Goal: Task Accomplishment & Management: Complete application form

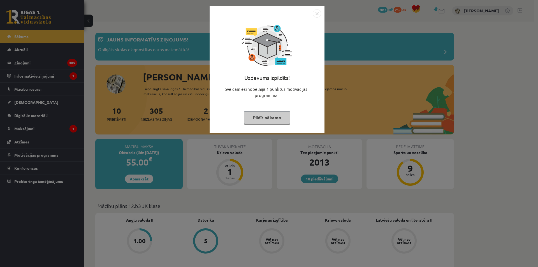
click at [271, 112] on button "Pildīt nākamo" at bounding box center [267, 117] width 46 height 13
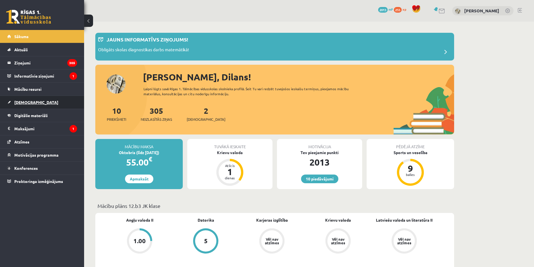
click at [30, 99] on link "[DEMOGRAPHIC_DATA]" at bounding box center [42, 102] width 70 height 13
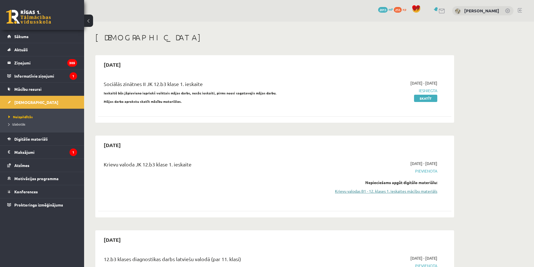
click at [392, 193] on link "Krievu valodas B1 - 12. klases 1. ieskaites mācību materiāls" at bounding box center [385, 191] width 106 height 6
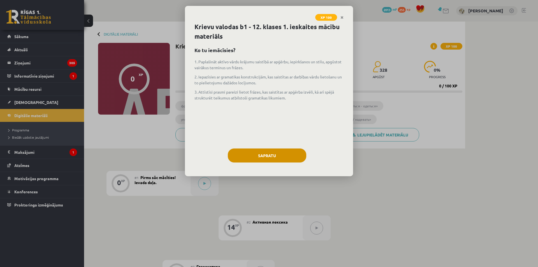
click at [288, 156] on button "Sapratu" at bounding box center [267, 156] width 78 height 14
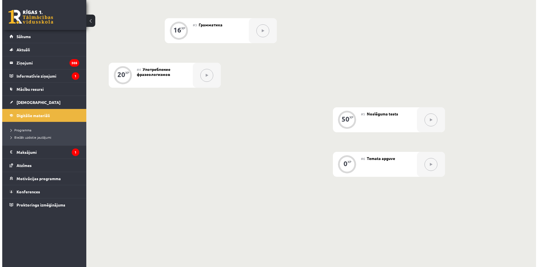
scroll to position [82, 0]
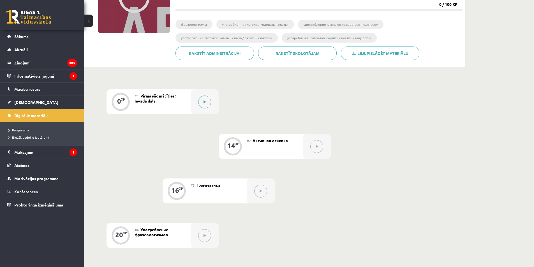
click at [204, 108] on div at bounding box center [205, 101] width 28 height 25
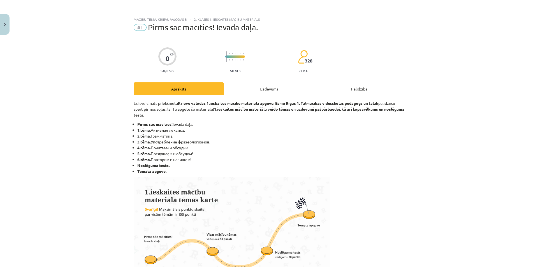
click at [265, 87] on div "Uzdevums" at bounding box center [269, 88] width 90 height 13
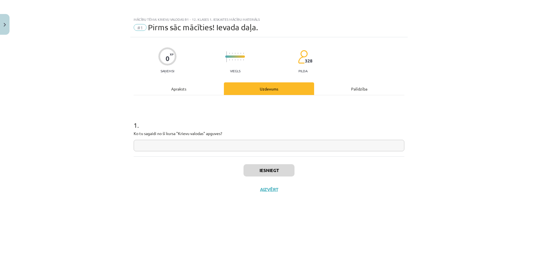
click at [207, 148] on input "text" at bounding box center [269, 145] width 271 height 11
type input "*"
click at [281, 167] on button "Iesniegt" at bounding box center [269, 170] width 51 height 12
click at [270, 190] on button "Nākamā nodarbība" at bounding box center [269, 193] width 55 height 13
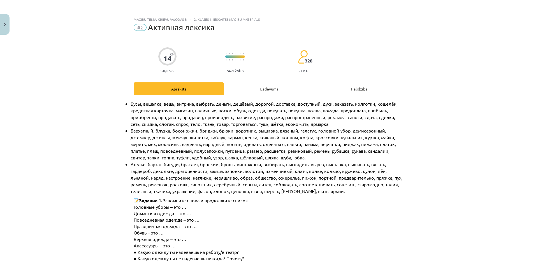
click at [275, 90] on div "Uzdevums" at bounding box center [269, 88] width 90 height 13
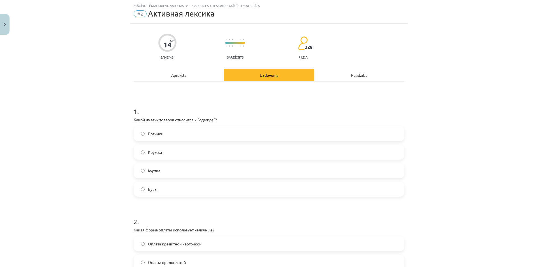
scroll to position [14, 0]
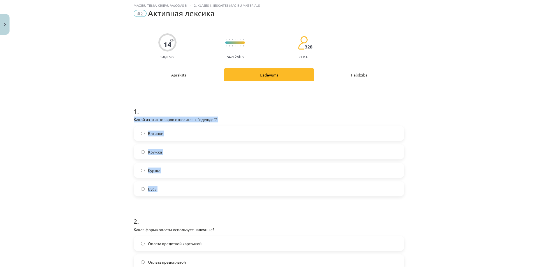
drag, startPoint x: 131, startPoint y: 119, endPoint x: 225, endPoint y: 189, distance: 117.3
copy div "Какой из этих товаров относится к "одежде"? Ботинки Кружка Куртка Бусы"
click at [108, 121] on div "Mācību tēma: Krievu valodas b1 - 12. klases 1. ieskaites mācību materiāls #2 Ак…" at bounding box center [269, 133] width 538 height 267
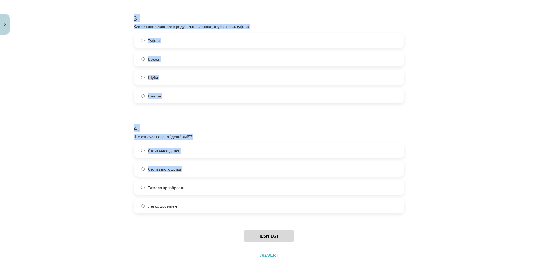
scroll to position [339, 0]
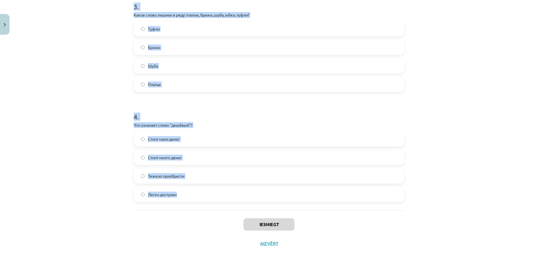
drag, startPoint x: 121, startPoint y: 118, endPoint x: 322, endPoint y: 205, distance: 218.5
click at [322, 205] on div "Mācību tēma: Krievu valodas b1 - 12. klases 1. ieskaites mācību materiāls #2 Ак…" at bounding box center [269, 133] width 538 height 267
copy form "Какой из этих товаров относится к "одежде"? Ботинки Кружка Куртка Бусы 2 . Кака…"
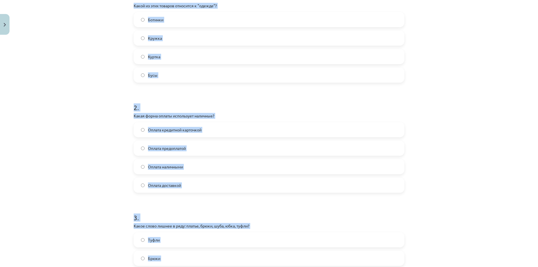
scroll to position [31, 0]
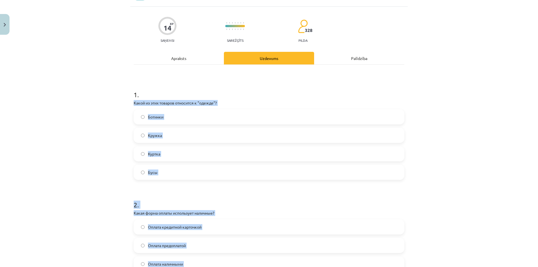
click at [110, 144] on div "Mācību tēma: Krievu valodas b1 - 12. klases 1. ieskaites mācību materiāls #2 Ак…" at bounding box center [269, 133] width 538 height 267
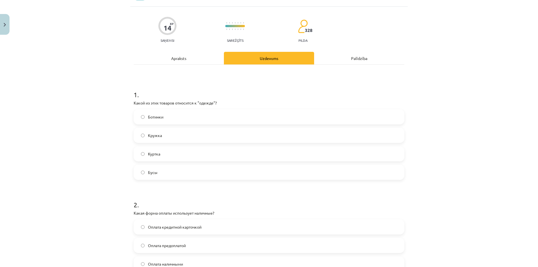
click at [174, 156] on label "Куртка" at bounding box center [269, 154] width 270 height 14
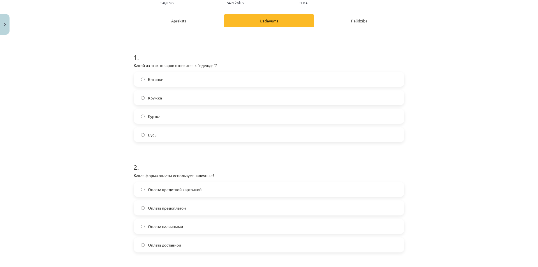
scroll to position [143, 0]
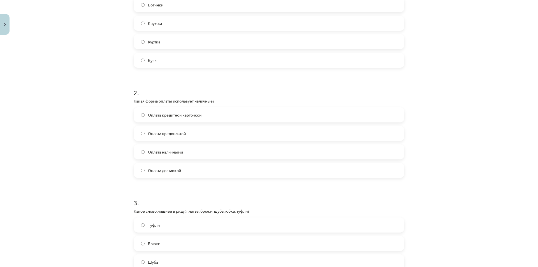
click at [193, 152] on label "Оплата наличными" at bounding box center [269, 152] width 270 height 14
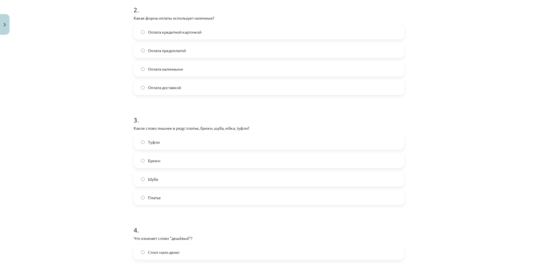
scroll to position [227, 0]
click at [179, 139] on label "Туфли" at bounding box center [269, 141] width 270 height 14
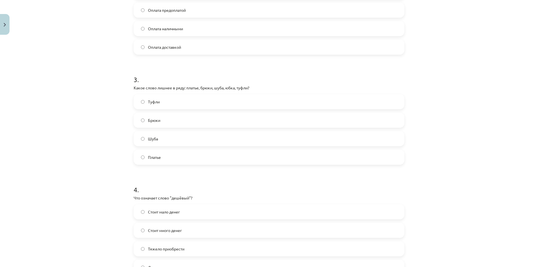
scroll to position [339, 0]
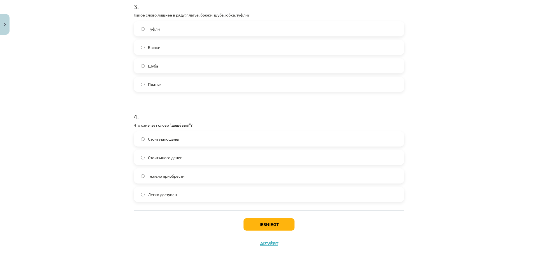
click at [204, 154] on label "Стоит много денег" at bounding box center [269, 158] width 270 height 14
click at [205, 140] on label "Стоит мало денег" at bounding box center [269, 139] width 270 height 14
click at [275, 225] on button "Iesniegt" at bounding box center [269, 224] width 51 height 12
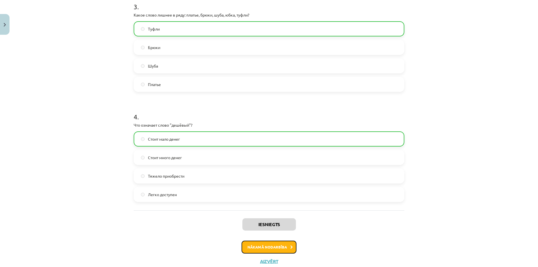
click at [280, 248] on button "Nākamā nodarbība" at bounding box center [269, 247] width 55 height 13
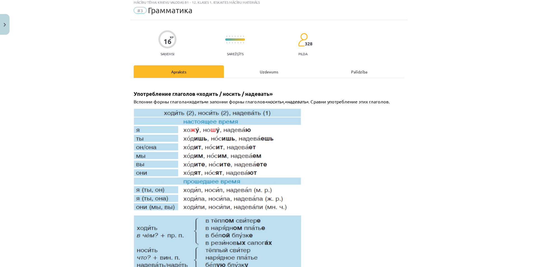
scroll to position [14, 0]
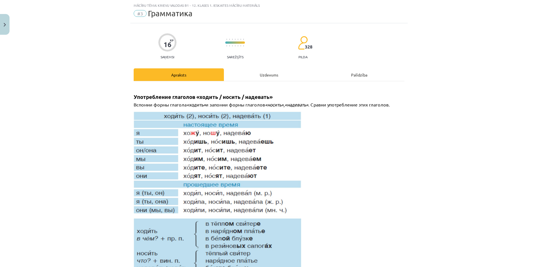
click at [257, 71] on div "Uzdevums" at bounding box center [269, 74] width 90 height 13
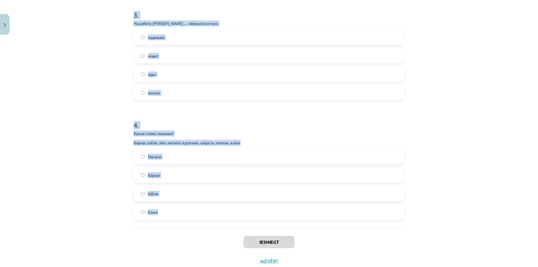
scroll to position [348, 0]
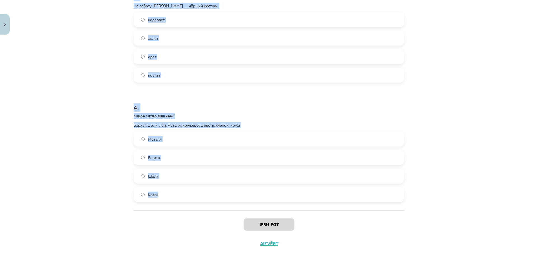
drag, startPoint x: 130, startPoint y: 120, endPoint x: 307, endPoint y: 205, distance: 196.7
copy form "В школу мы ... (школьная форма). – В школу я .... надеваем школьную форму – над…"
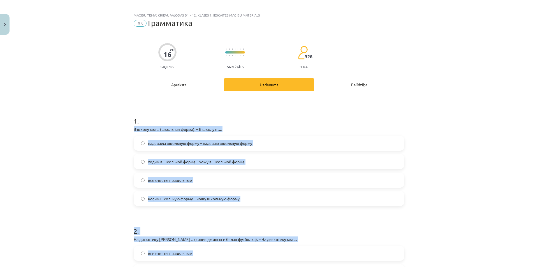
scroll to position [0, 0]
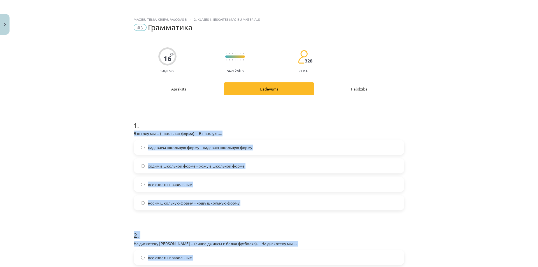
click at [88, 166] on div "Mācību tēma: Krievu valodas b1 - 12. klases 1. ieskaites mācību materiāls #3 Гр…" at bounding box center [269, 133] width 538 height 267
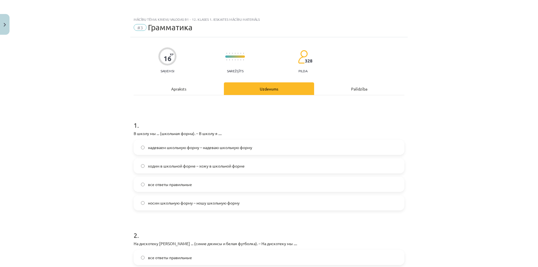
click at [198, 189] on label "все ответы правильные" at bounding box center [269, 184] width 270 height 14
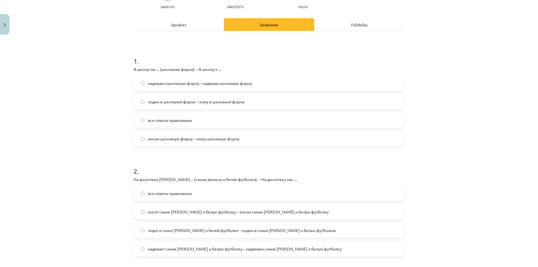
scroll to position [140, 0]
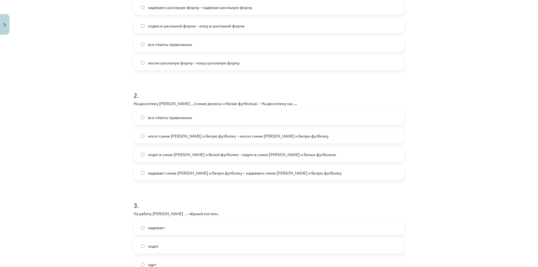
click at [195, 118] on label "все ответы правильные" at bounding box center [269, 117] width 270 height 14
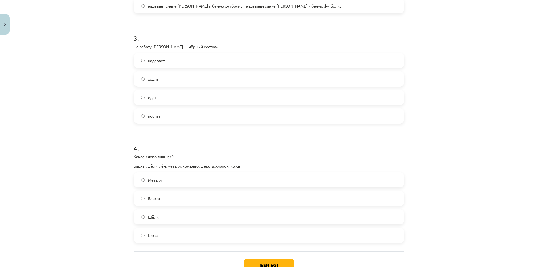
scroll to position [308, 0]
click at [175, 61] on label "надевает" at bounding box center [269, 59] width 270 height 14
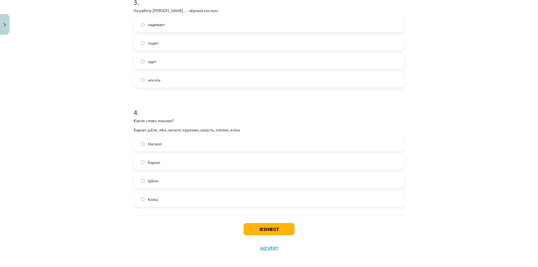
scroll to position [348, 0]
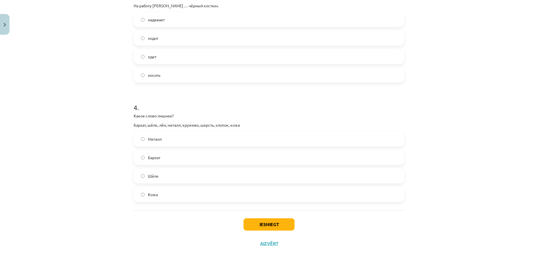
click at [166, 144] on label "Металл" at bounding box center [269, 139] width 270 height 14
click at [275, 225] on button "Iesniegt" at bounding box center [269, 224] width 51 height 12
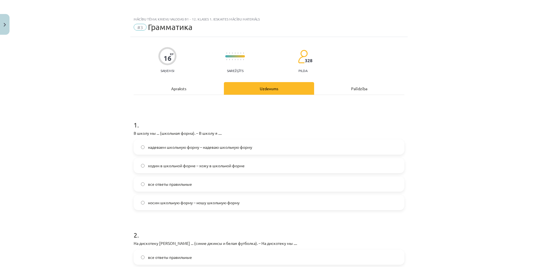
scroll to position [0, 0]
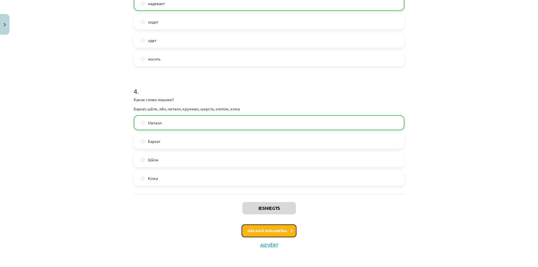
click at [285, 232] on button "Nākamā nodarbība" at bounding box center [269, 231] width 55 height 13
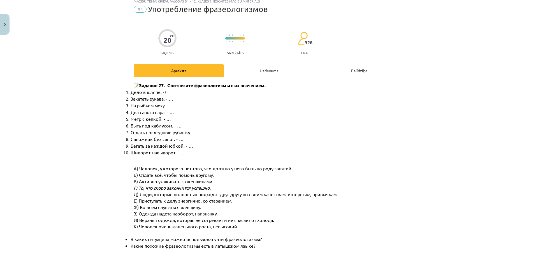
scroll to position [14, 0]
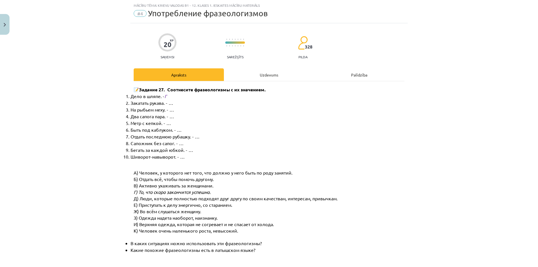
click at [261, 72] on div "Uzdevums" at bounding box center [269, 74] width 90 height 13
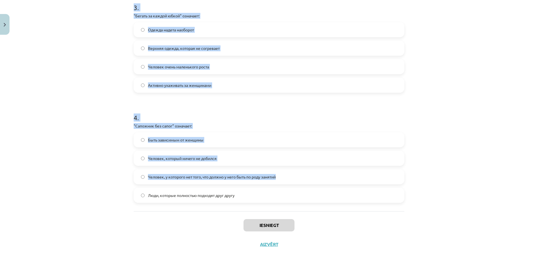
scroll to position [339, 0]
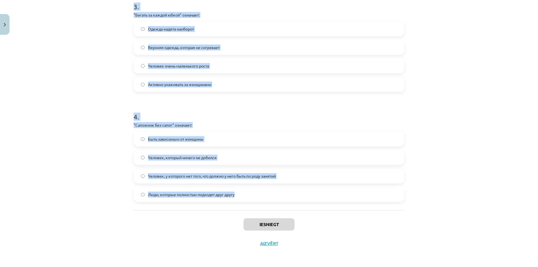
drag, startPoint x: 132, startPoint y: 118, endPoint x: 314, endPoint y: 205, distance: 202.1
click at [314, 205] on div "Mācību tēma: Krievu valodas b1 - 12. klases 1. ieskaites mācību materiāls #4 Уп…" at bounding box center [269, 133] width 538 height 267
copy form ""Шиворот-навыворот" означает: Одежда надета наоборот, наизнанку Люди, которые п…"
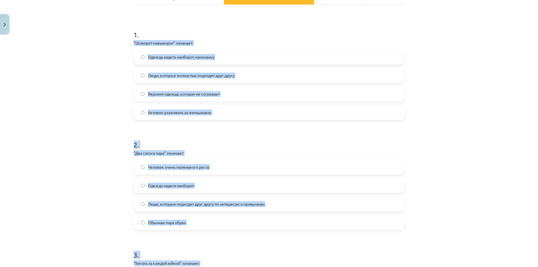
scroll to position [0, 0]
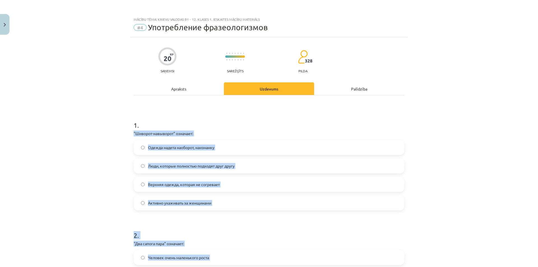
click at [100, 174] on div "Mācību tēma: Krievu valodas b1 - 12. klases 1. ieskaites mācību materiāls #4 Уп…" at bounding box center [269, 133] width 538 height 267
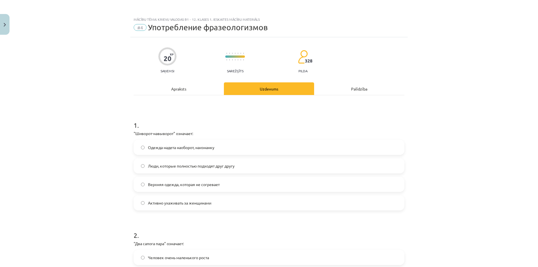
click at [231, 146] on label "Одежда надета наоборот, наизнанку" at bounding box center [269, 147] width 270 height 14
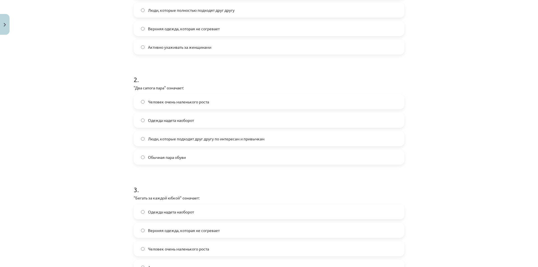
scroll to position [168, 0]
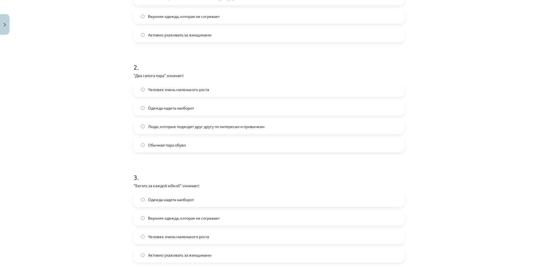
click at [218, 129] on span "Люди, которые подходят друг другу по интересам и привычкам" at bounding box center [206, 127] width 117 height 6
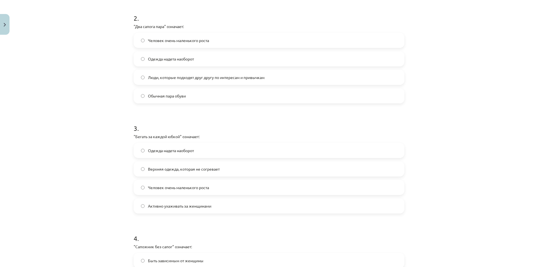
scroll to position [224, 0]
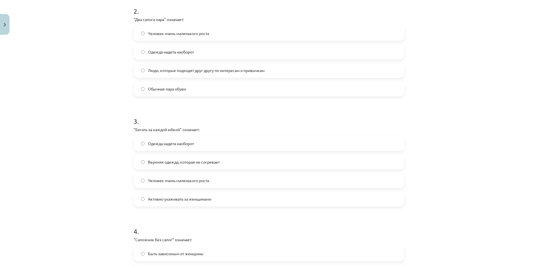
click at [215, 199] on label "Активно ухаживать за женщинами" at bounding box center [269, 199] width 270 height 14
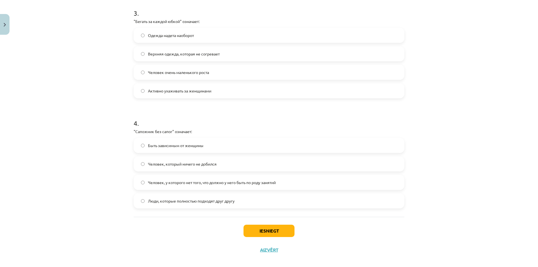
scroll to position [339, 0]
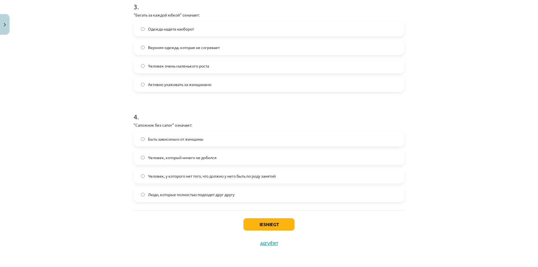
click at [224, 180] on label "Человек, у которого нет того, что должно у него быть по роду занятий" at bounding box center [269, 176] width 270 height 14
click at [266, 220] on button "Iesniegt" at bounding box center [269, 224] width 51 height 12
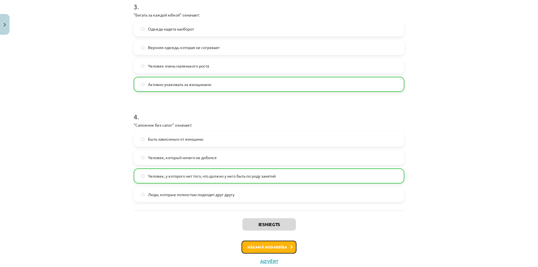
click at [272, 243] on button "Nākamā nodarbība" at bounding box center [269, 247] width 55 height 13
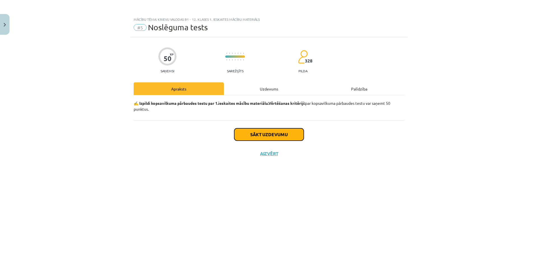
click at [267, 134] on button "Sākt uzdevumu" at bounding box center [269, 134] width 70 height 12
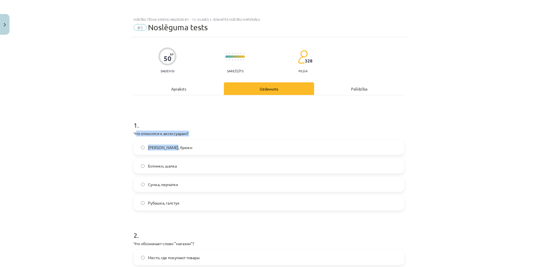
drag, startPoint x: 133, startPoint y: 134, endPoint x: 216, endPoint y: 143, distance: 83.2
click at [217, 144] on div "1 . Что относится к аксессуарам? Пальто, брюки Ботинки, шапка Сумка, перчатки Р…" at bounding box center [269, 161] width 271 height 99
click at [124, 142] on div "Mācību tēma: Krievu valodas b1 - 12. klases 1. ieskaites mācību materiāls #5 No…" at bounding box center [269, 133] width 538 height 267
click at [125, 132] on div "Mācību tēma: Krievu valodas b1 - 12. klases 1. ieskaites mācību materiāls #5 No…" at bounding box center [269, 133] width 538 height 267
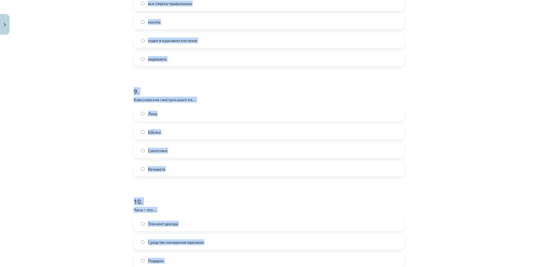
scroll to position [1000, 0]
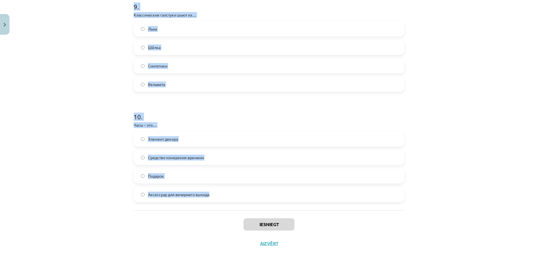
drag, startPoint x: 131, startPoint y: 131, endPoint x: 341, endPoint y: 201, distance: 221.4
copy form "Что относится к аксессуарам? Пальто, брюки Ботинки, шапка Сумка, перчатки Рубаш…"
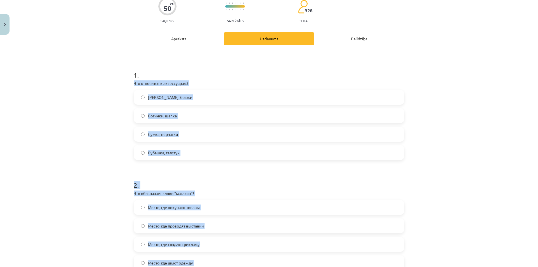
scroll to position [47, 0]
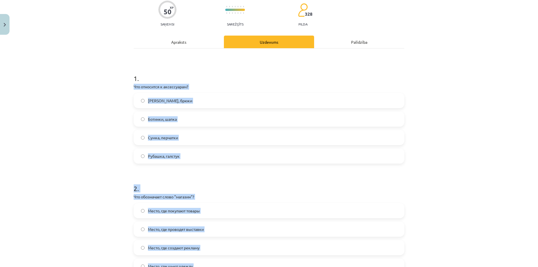
click at [110, 155] on div "Mācību tēma: Krievu valodas b1 - 12. klases 1. ieskaites mācību materiāls #5 No…" at bounding box center [269, 133] width 538 height 267
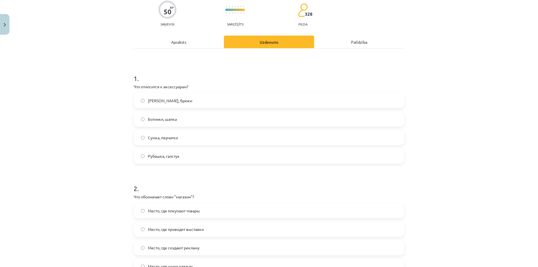
click at [184, 138] on label "Сумка, перчатки" at bounding box center [269, 138] width 270 height 14
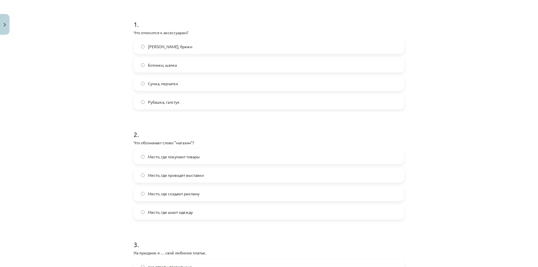
scroll to position [131, 0]
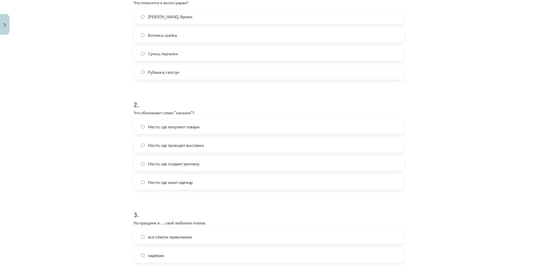
click at [172, 129] on span "Место, где покупают товары" at bounding box center [174, 127] width 52 height 6
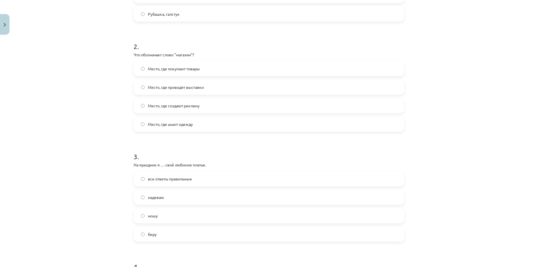
scroll to position [215, 0]
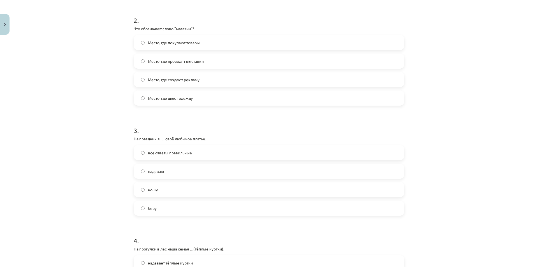
click at [184, 153] on span "все ответы правильные" at bounding box center [170, 153] width 44 height 6
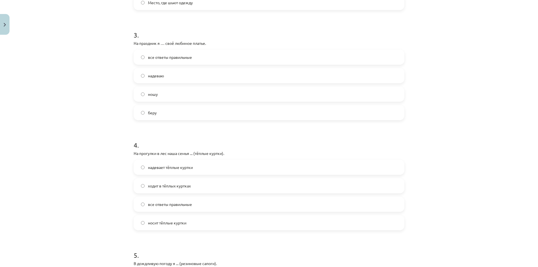
scroll to position [327, 0]
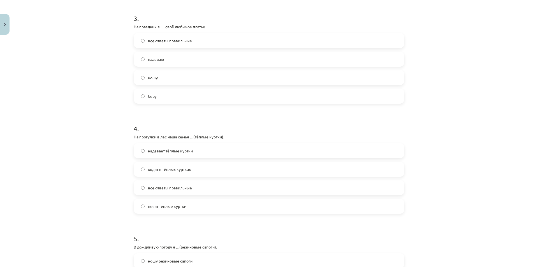
click at [184, 193] on label "все ответы правильные" at bounding box center [269, 188] width 270 height 14
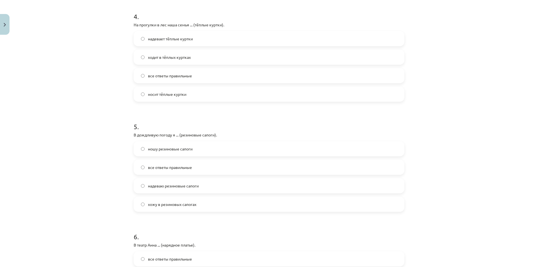
click at [198, 168] on label "все ответы правильные" at bounding box center [269, 167] width 270 height 14
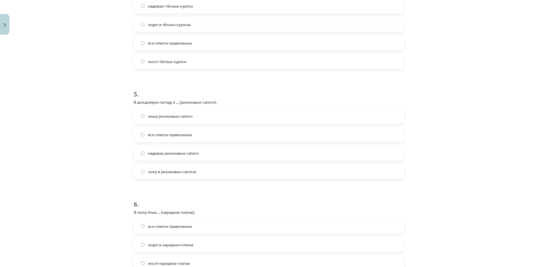
scroll to position [551, 0]
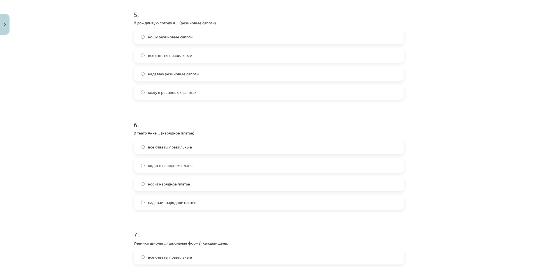
click at [185, 143] on label "все ответы правильные" at bounding box center [269, 147] width 270 height 14
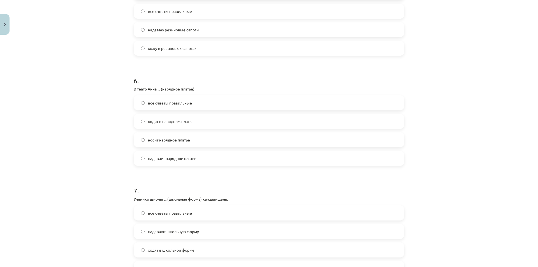
scroll to position [664, 0]
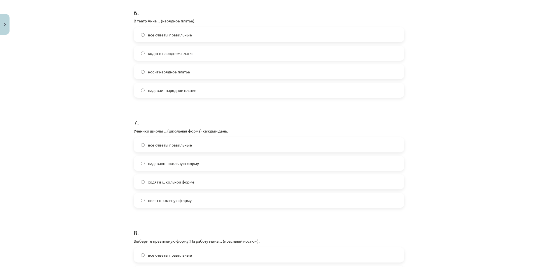
click at [192, 144] on label "все ответы правильные" at bounding box center [269, 145] width 270 height 14
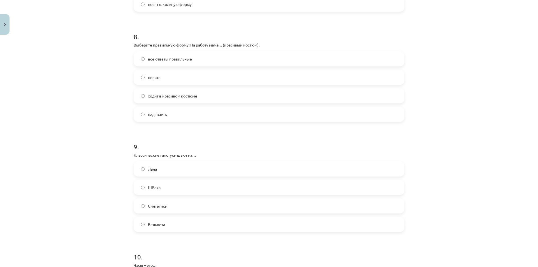
click at [207, 96] on label "ходит в красивом костюме" at bounding box center [269, 96] width 270 height 14
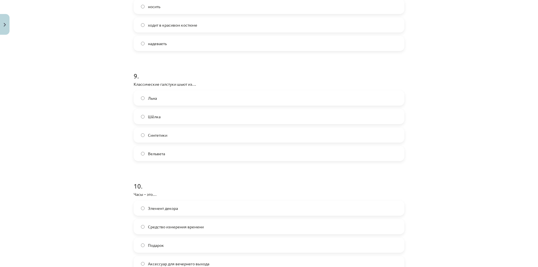
scroll to position [944, 0]
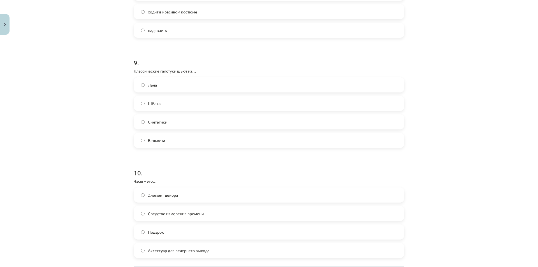
click at [171, 105] on label "Шёлка" at bounding box center [269, 103] width 270 height 14
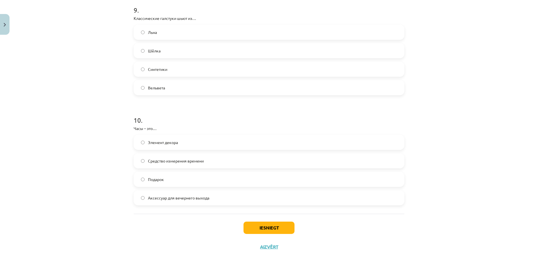
scroll to position [1000, 0]
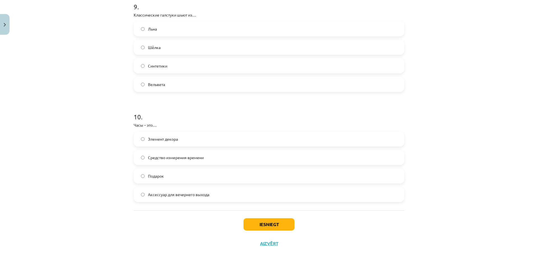
click at [213, 160] on label "Средство измерения времени" at bounding box center [269, 158] width 270 height 14
click at [277, 224] on button "Iesniegt" at bounding box center [269, 224] width 51 height 12
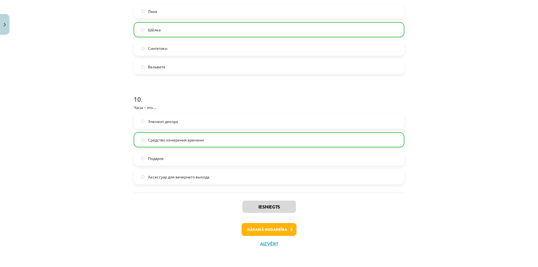
scroll to position [1018, 0]
click at [270, 228] on button "Nākamā nodarbība" at bounding box center [269, 229] width 55 height 13
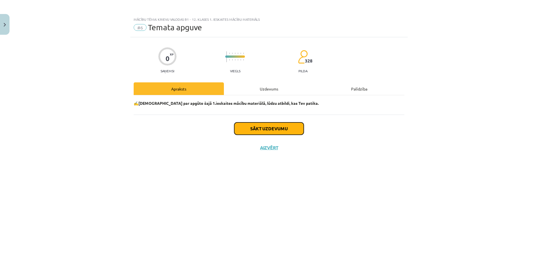
click at [270, 124] on button "Sākt uzdevumu" at bounding box center [269, 129] width 70 height 12
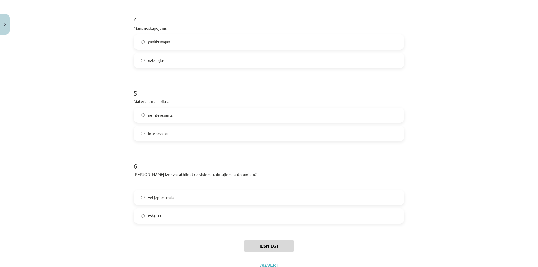
scroll to position [423, 0]
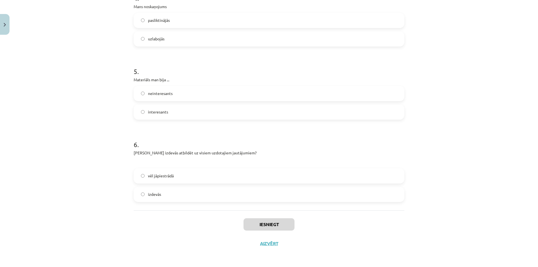
click at [182, 196] on label "izdevās" at bounding box center [269, 195] width 270 height 14
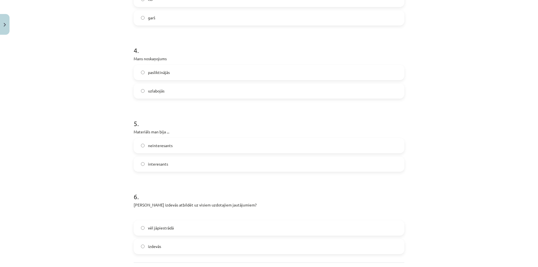
scroll to position [367, 0]
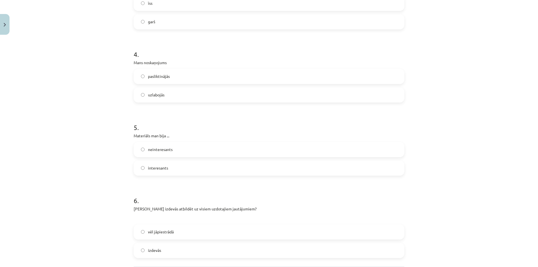
click at [194, 169] on label "interesants" at bounding box center [269, 168] width 270 height 14
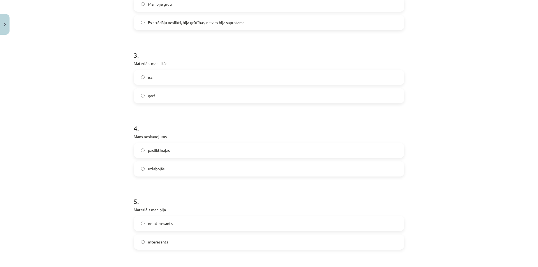
scroll to position [283, 0]
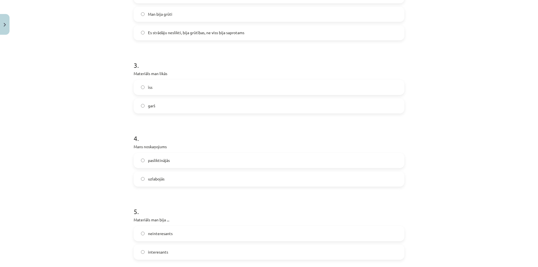
click at [190, 178] on label "uzlabojās" at bounding box center [269, 179] width 270 height 14
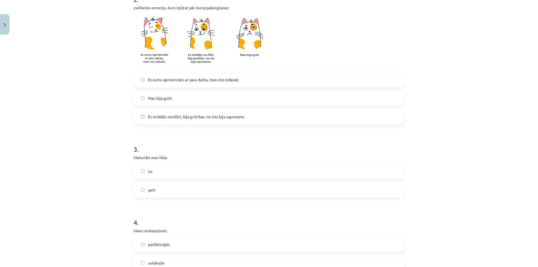
click at [188, 171] on label "īss" at bounding box center [269, 172] width 270 height 14
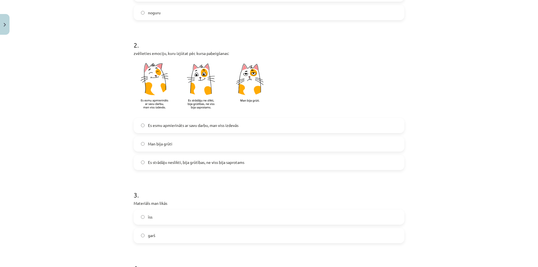
scroll to position [143, 0]
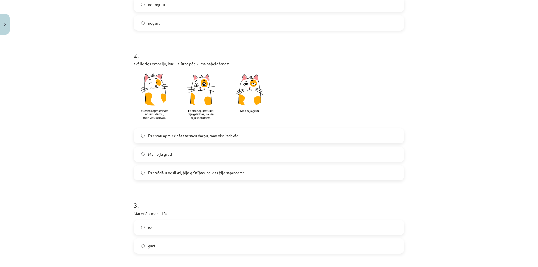
click at [202, 174] on span "Es strādāju neslikti, bija grūtības, ne viss bija saprotams" at bounding box center [196, 173] width 96 height 6
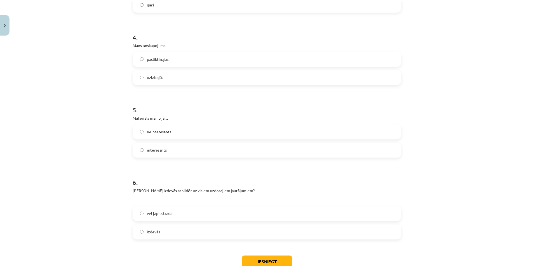
scroll to position [423, 0]
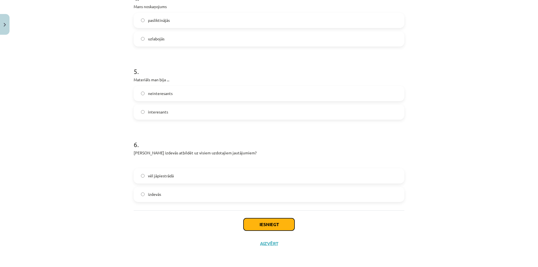
click at [275, 223] on button "Iesniegt" at bounding box center [269, 224] width 51 height 12
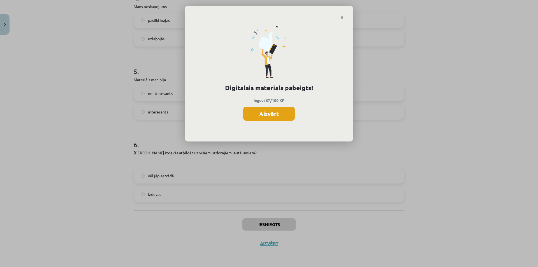
click at [273, 117] on button "Aizvērt" at bounding box center [269, 114] width 52 height 14
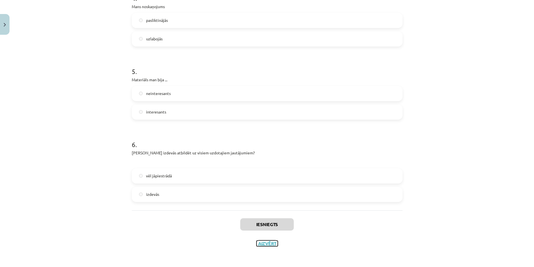
click at [267, 241] on button "Aizvērt" at bounding box center [267, 244] width 21 height 6
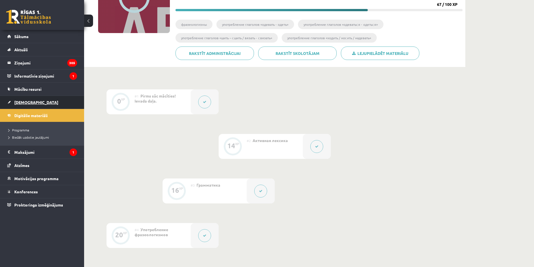
click at [26, 101] on span "[DEMOGRAPHIC_DATA]" at bounding box center [36, 102] width 44 height 5
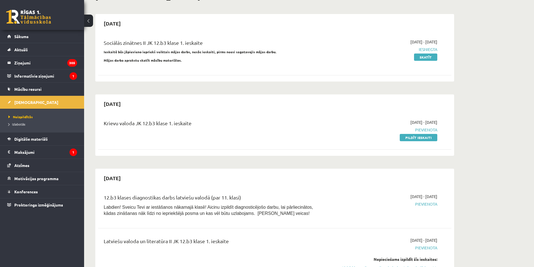
scroll to position [56, 0]
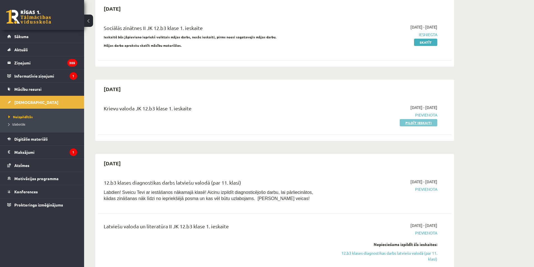
click at [417, 123] on link "Pildīt ieskaiti" at bounding box center [419, 122] width 38 height 7
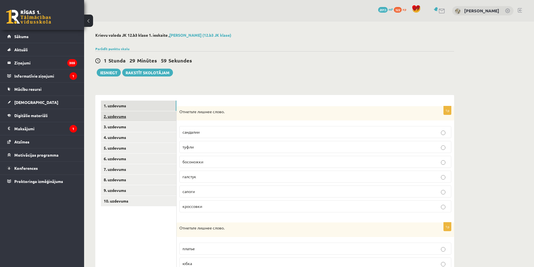
click at [146, 115] on link "2. uzdevums" at bounding box center [138, 116] width 75 height 10
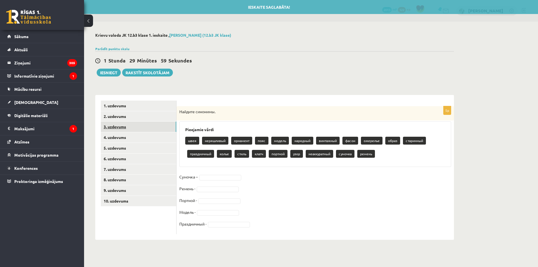
click at [145, 126] on link "3. uzdevums" at bounding box center [138, 127] width 75 height 10
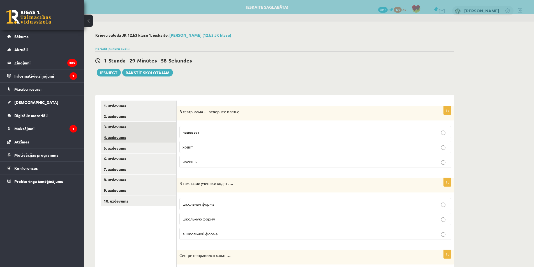
click at [144, 135] on link "4. uzdevums" at bounding box center [138, 137] width 75 height 10
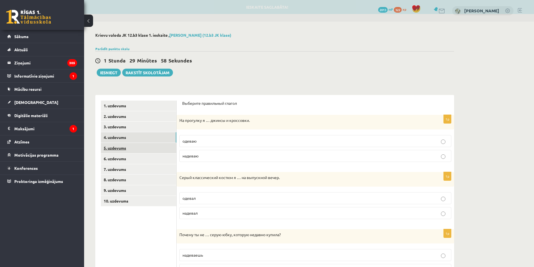
click at [142, 147] on link "5. uzdevums" at bounding box center [138, 148] width 75 height 10
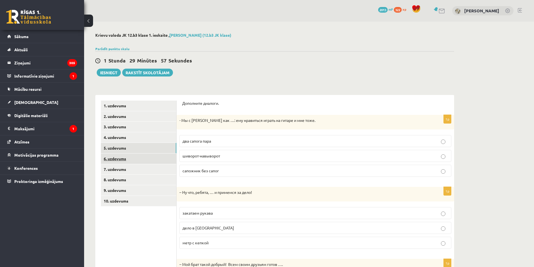
click at [145, 156] on link "6. uzdevums" at bounding box center [138, 159] width 75 height 10
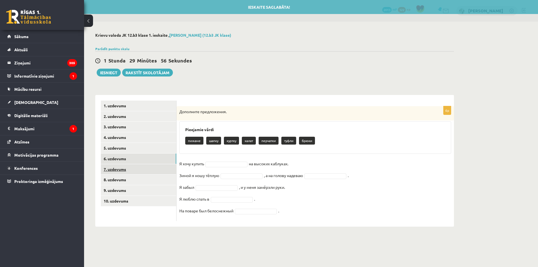
click at [147, 168] on link "7. uzdevums" at bounding box center [138, 169] width 75 height 10
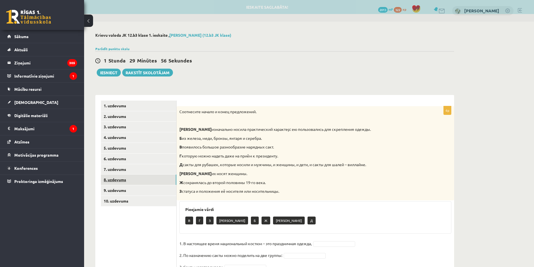
click at [149, 181] on link "8. uzdevums" at bounding box center [138, 180] width 75 height 10
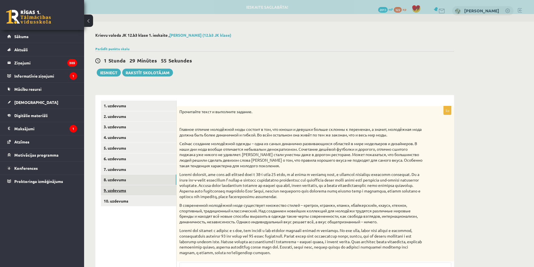
click at [149, 189] on link "9. uzdevums" at bounding box center [138, 190] width 75 height 10
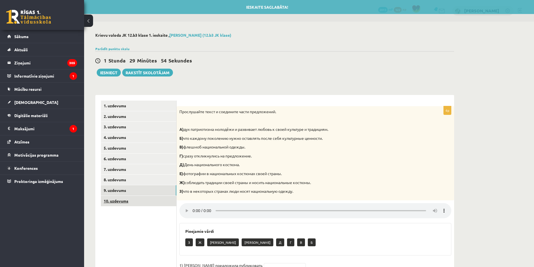
click at [150, 198] on link "10. uzdevums" at bounding box center [138, 201] width 75 height 10
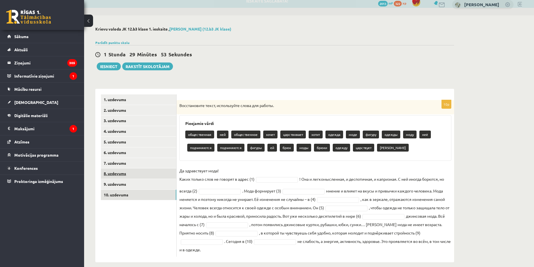
scroll to position [13, 0]
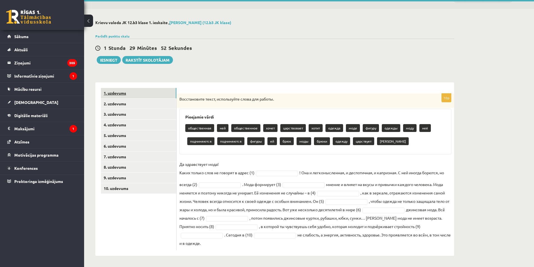
click at [135, 94] on link "1. uzdevums" at bounding box center [138, 93] width 75 height 10
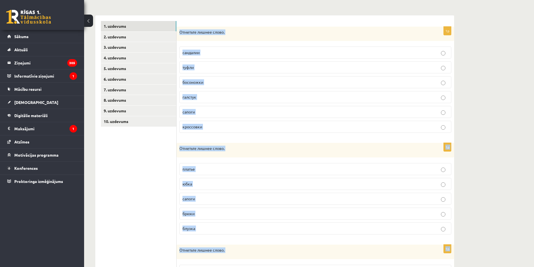
scroll to position [170, 0]
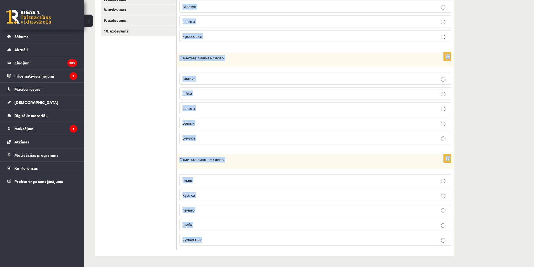
drag, startPoint x: 180, startPoint y: 98, endPoint x: 332, endPoint y: 241, distance: 208.2
click at [332, 241] on form "1p Отметьте лишнее слово. сандалии туфли босоножки галстук сапоги кроссовки 1p …" at bounding box center [315, 90] width 266 height 320
copy form "Отметьте лишнее слово. сандалии туфли босоножки галстук сапоги кроссовки 1p Отм…"
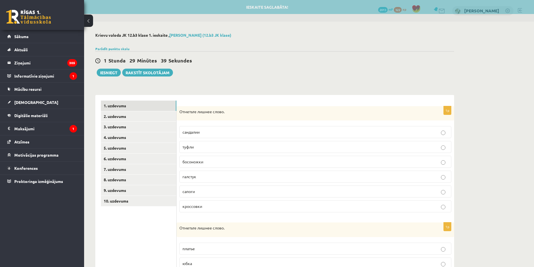
click at [152, 227] on ul "1. uzdevums 2. uzdevums 3. uzdevums 4. uzdevums 5. uzdevums 6. uzdevums 7. uzde…" at bounding box center [139, 261] width 76 height 320
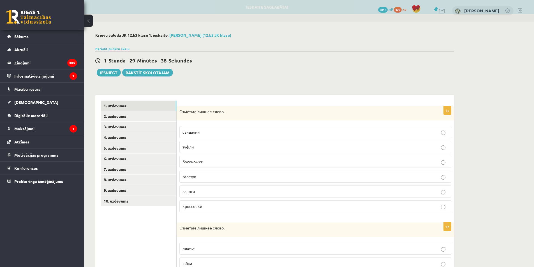
click at [216, 177] on p "галстук" at bounding box center [315, 177] width 266 height 6
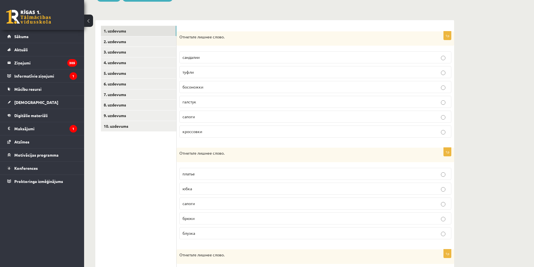
scroll to position [84, 0]
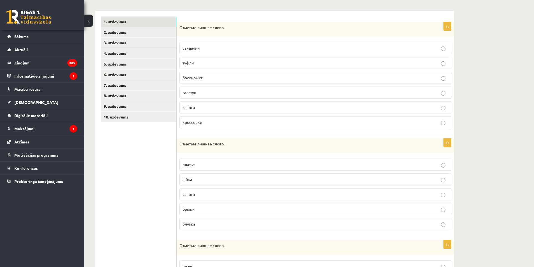
click at [215, 195] on p "сапоги" at bounding box center [315, 194] width 266 height 6
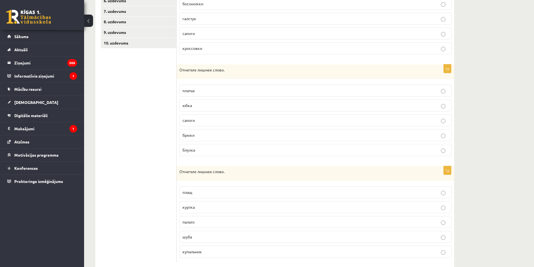
scroll to position [170, 0]
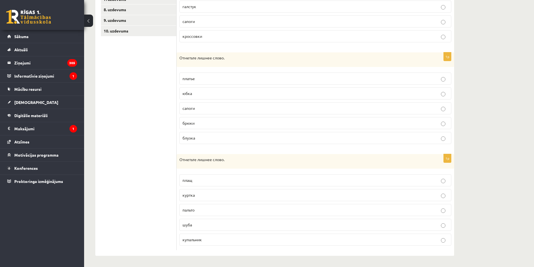
click at [216, 238] on p "купальник" at bounding box center [315, 240] width 266 height 6
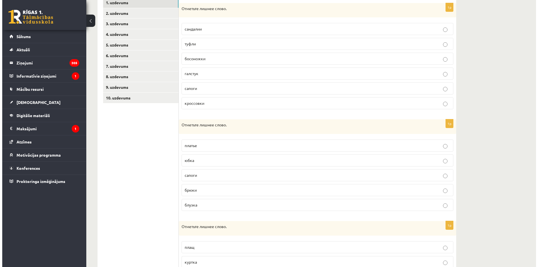
scroll to position [0, 0]
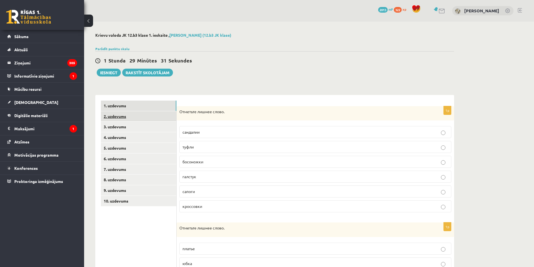
click at [143, 114] on link "2. uzdevums" at bounding box center [138, 116] width 75 height 10
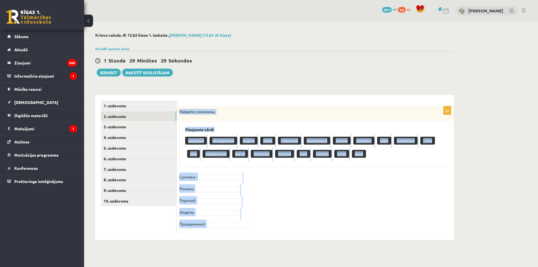
drag, startPoint x: 179, startPoint y: 109, endPoint x: 321, endPoint y: 233, distance: 188.3
click at [321, 233] on div "5p Найдите синонимы. Pieejamie vārdi нарядный неаккуратный модель образ старинн…" at bounding box center [316, 170] width 278 height 128
copy div "Найдите синонимы. Pieejamie vārdi нарядный неаккуратный модель образ старинный …"
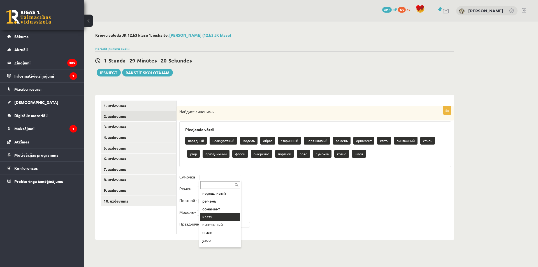
scroll to position [56, 0]
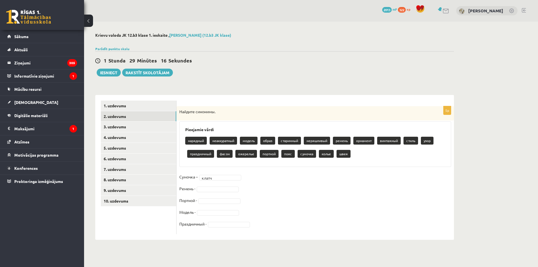
click at [223, 186] on fieldset "Сумочка – клатч ***** Ремень - Портной - Модель - Праздничный -" at bounding box center [315, 202] width 272 height 59
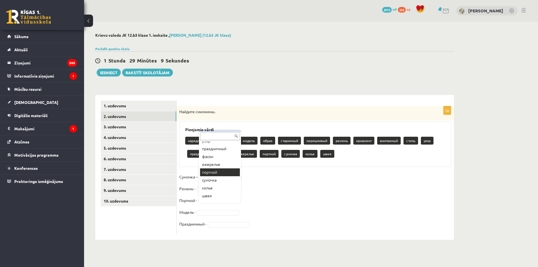
scroll to position [93, 0]
drag, startPoint x: 218, startPoint y: 194, endPoint x: 218, endPoint y: 191, distance: 3.4
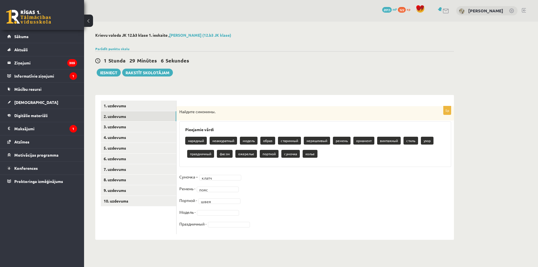
click at [214, 209] on fieldset "Сумочка – клатч ***** Ремень - пояс **** Портной - швея **** Модель - Праздничн…" at bounding box center [315, 202] width 272 height 59
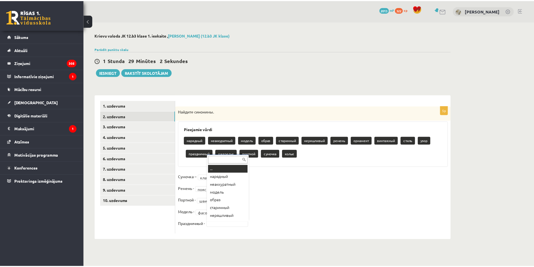
scroll to position [7, 0]
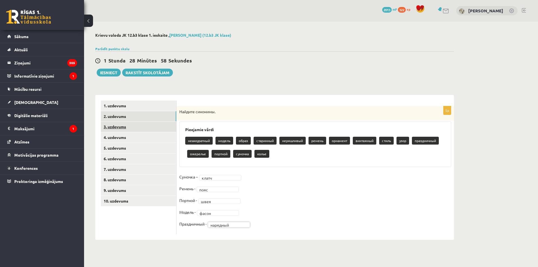
click at [128, 125] on link "3. uzdevums" at bounding box center [138, 127] width 75 height 10
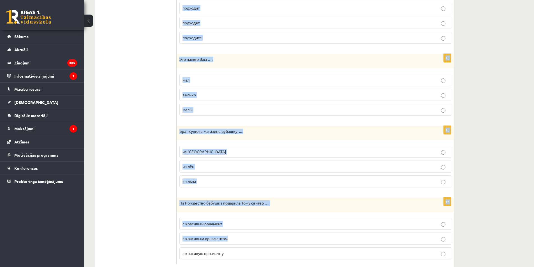
scroll to position [570, 0]
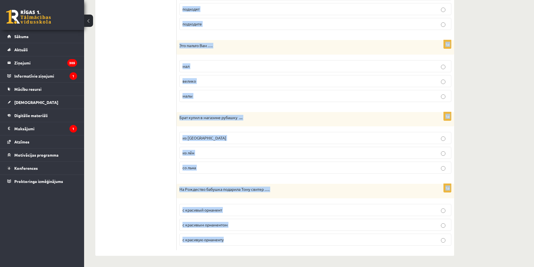
drag, startPoint x: 179, startPoint y: 112, endPoint x: 364, endPoint y: 243, distance: 226.7
copy form "В театр мама … вечернее платье. надевает ходит носишь 1p В гимназии ученики ход…"
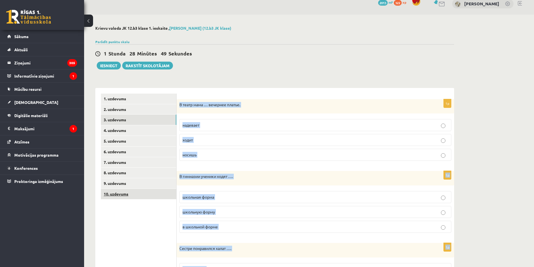
scroll to position [0, 0]
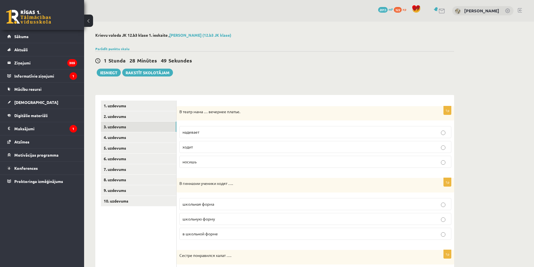
click at [209, 134] on p "надевает" at bounding box center [315, 132] width 266 height 6
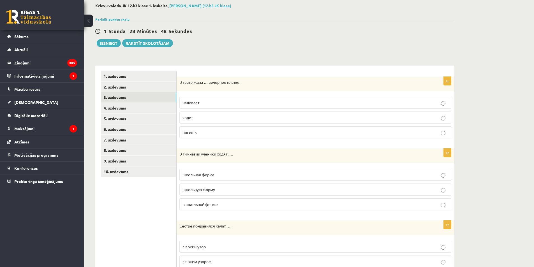
scroll to position [84, 0]
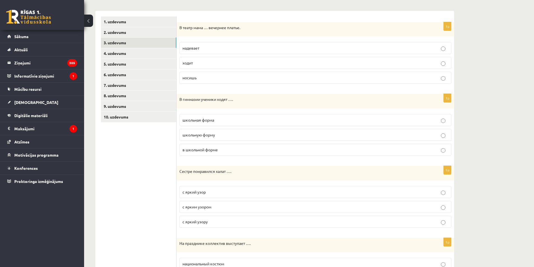
click at [229, 135] on p "школьную форму" at bounding box center [315, 135] width 266 height 6
click at [238, 152] on p "в школьной форме" at bounding box center [315, 150] width 266 height 6
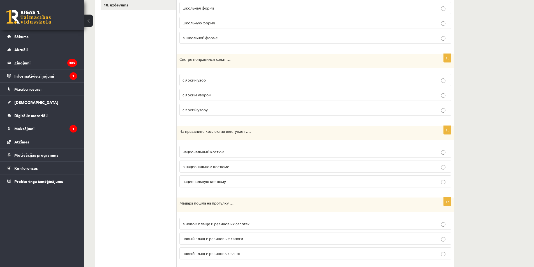
click at [220, 97] on p "с ярким узором" at bounding box center [315, 95] width 266 height 6
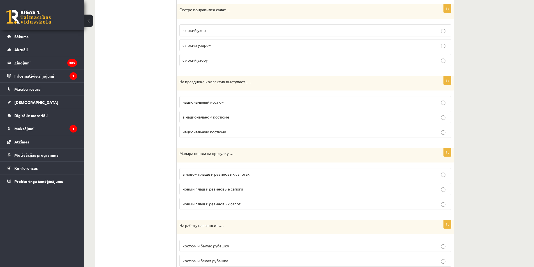
scroll to position [252, 0]
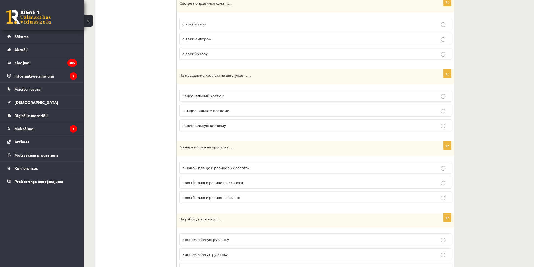
click at [237, 110] on p "в национальном костюме" at bounding box center [315, 111] width 266 height 6
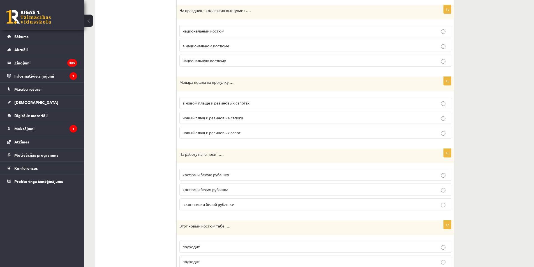
scroll to position [336, 0]
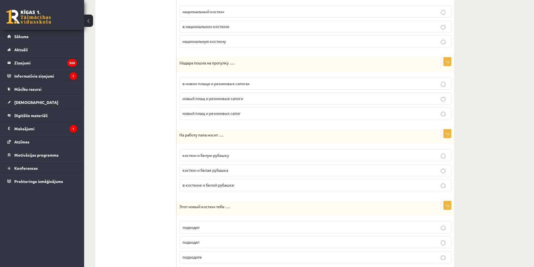
click at [262, 84] on p "в новом плаще и резиновых сапогах" at bounding box center [315, 84] width 266 height 6
click at [244, 186] on p "в костюме и белой рубашке" at bounding box center [315, 185] width 266 height 6
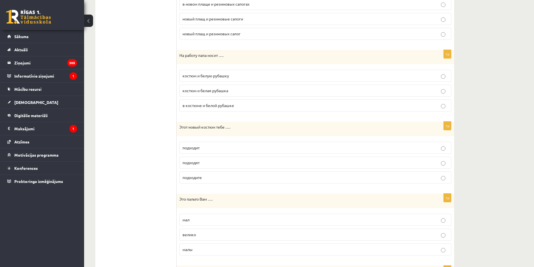
scroll to position [420, 0]
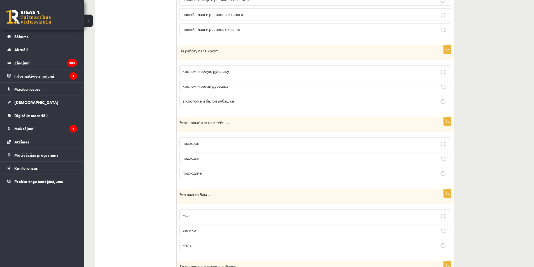
click at [211, 144] on p "подходит" at bounding box center [315, 143] width 266 height 6
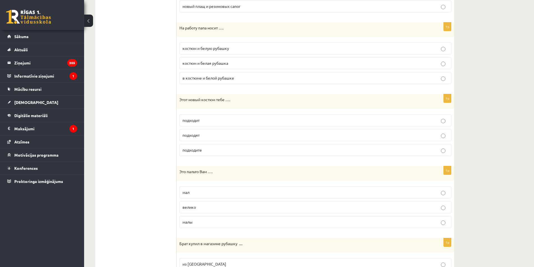
scroll to position [533, 0]
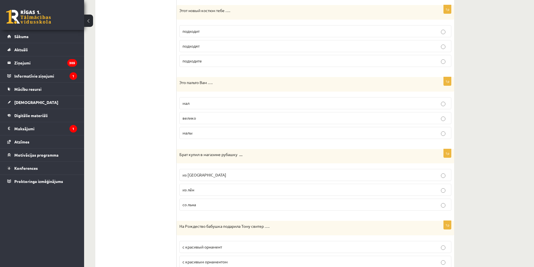
click at [204, 119] on p "велико" at bounding box center [315, 118] width 266 height 6
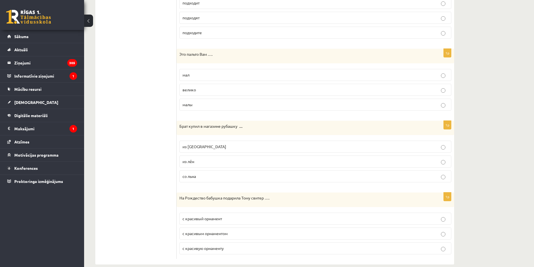
scroll to position [570, 0]
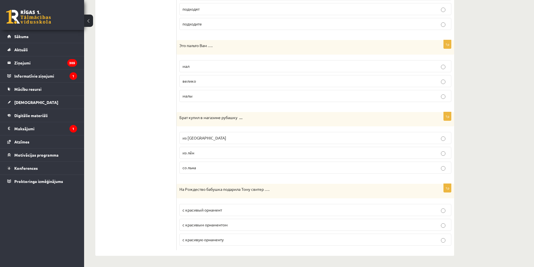
click at [218, 139] on p "из льна" at bounding box center [315, 138] width 266 height 6
click at [242, 209] on p "с красивый орнамент" at bounding box center [315, 210] width 266 height 6
click at [252, 225] on p "с красивым орнаментом" at bounding box center [315, 225] width 266 height 6
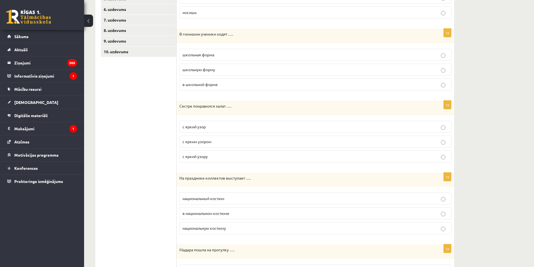
scroll to position [0, 0]
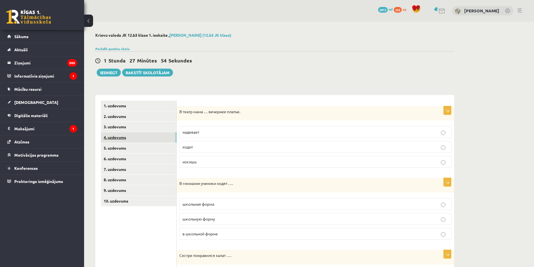
click at [150, 141] on link "4. uzdevums" at bounding box center [138, 137] width 75 height 10
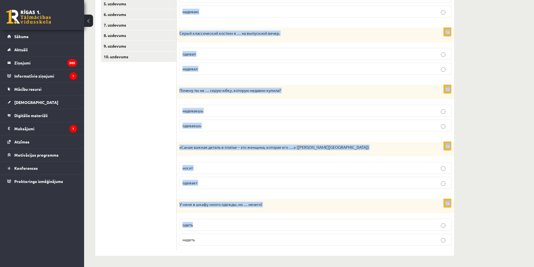
scroll to position [145, 0]
drag, startPoint x: 183, startPoint y: 103, endPoint x: 390, endPoint y: 251, distance: 254.2
click at [390, 251] on div "Выберите правильный глагол 1p На прогулку я … джинсы и кроссовки. одеваю надева…" at bounding box center [316, 104] width 278 height 306
copy form "Выберите правильный глагол 1p На прогулку я … джинсы и кроссовки. одеваю надева…"
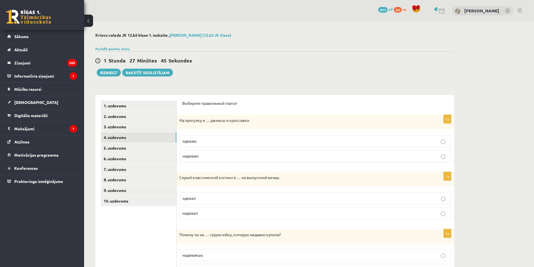
click at [167, 239] on ul "1. uzdevums 2. uzdevums 3. uzdevums 4. uzdevums 5. uzdevums 6. uzdevums 7. uzde…" at bounding box center [139, 248] width 76 height 294
click at [217, 158] on p "надеваю" at bounding box center [315, 156] width 266 height 6
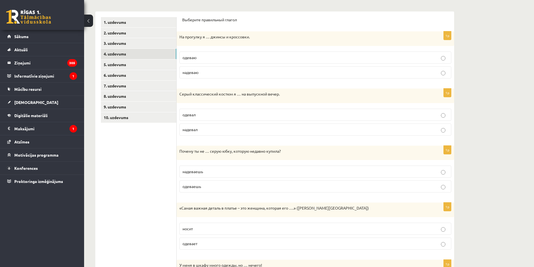
scroll to position [84, 0]
click at [211, 131] on p "надевал" at bounding box center [315, 129] width 266 height 6
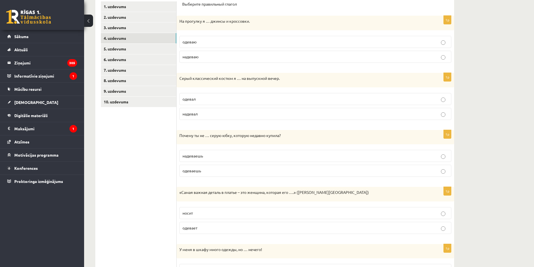
scroll to position [145, 0]
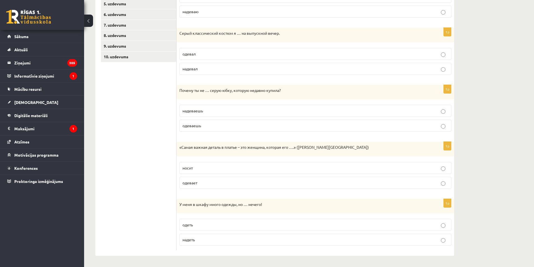
click at [222, 110] on p "надеваешь" at bounding box center [315, 111] width 266 height 6
click at [224, 166] on p "носит" at bounding box center [315, 168] width 266 height 6
click at [224, 241] on p "надеть" at bounding box center [315, 240] width 266 height 6
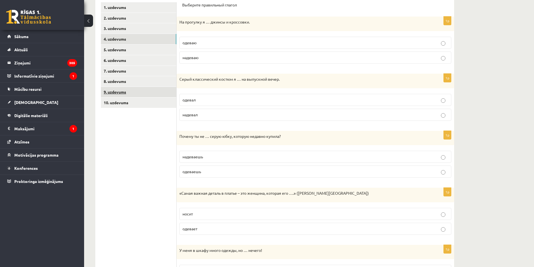
scroll to position [0, 0]
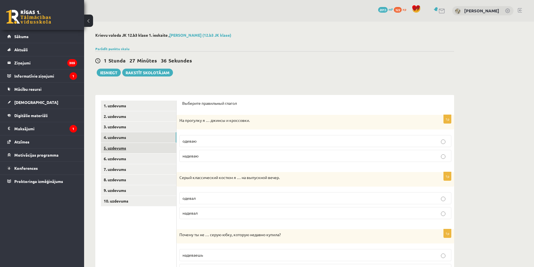
click at [145, 148] on link "5. uzdevums" at bounding box center [138, 148] width 75 height 10
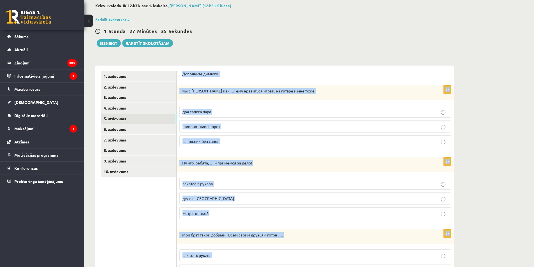
scroll to position [75, 0]
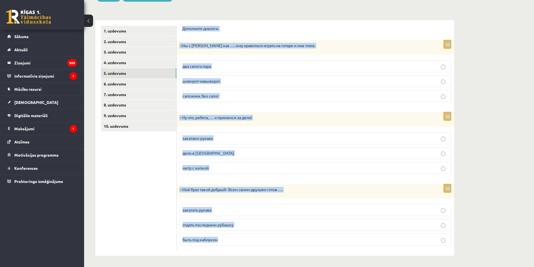
drag, startPoint x: 181, startPoint y: 103, endPoint x: 344, endPoint y: 262, distance: 227.8
click at [344, 262] on div "**********" at bounding box center [274, 107] width 381 height 320
copy form "Дополните диалоги. 1p - Мы с Артуром как …: ему нравиться играть на гитаре и мн…"
drag, startPoint x: 233, startPoint y: 67, endPoint x: 196, endPoint y: 134, distance: 76.2
click at [233, 67] on p "два сапога пара" at bounding box center [315, 66] width 266 height 6
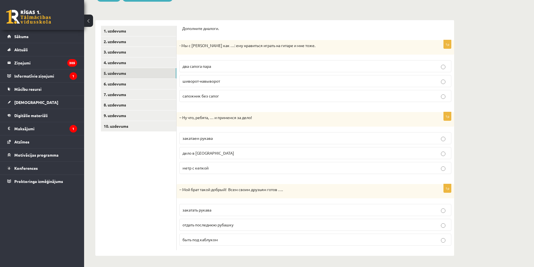
click at [166, 160] on ul "1. uzdevums 2. uzdevums 3. uzdevums 4. uzdevums 5. uzdevums 6. uzdevums 7. uzde…" at bounding box center [139, 138] width 76 height 225
click at [218, 168] on p "метр с кепкой" at bounding box center [315, 168] width 266 height 6
click at [223, 133] on label "закатаем рукава" at bounding box center [315, 138] width 272 height 12
click at [235, 226] on p "отдать последнюю рубашку" at bounding box center [315, 225] width 266 height 6
click at [139, 85] on link "6. uzdevums" at bounding box center [138, 84] width 75 height 10
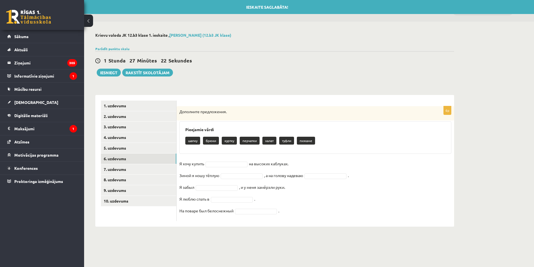
scroll to position [0, 0]
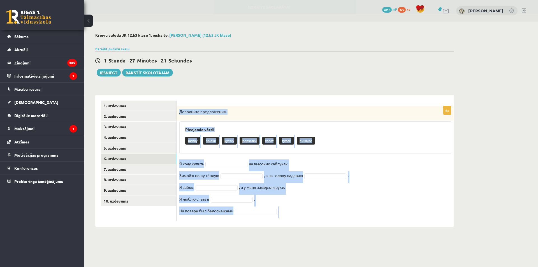
drag, startPoint x: 180, startPoint y: 112, endPoint x: 339, endPoint y: 230, distance: 198.2
click at [339, 230] on div "**********" at bounding box center [274, 130] width 381 height 216
copy div "Дополните предложения. Pieejamie vārdi шапку брюки куртку перчатки халат туфли …"
click at [217, 159] on div "6p Дополните предложения. Pieejamie vārdi шапку брюки куртку перчатки халат туф…" at bounding box center [316, 163] width 278 height 115
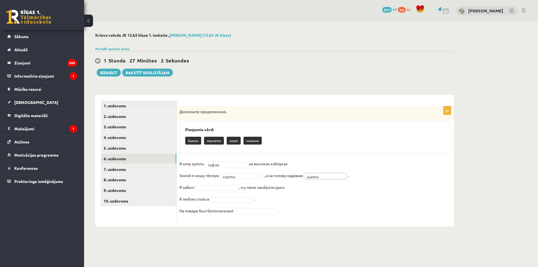
click at [231, 191] on fieldset "Я хочу купить туфли ***** на высоких каблуках. Зимой я ношу тёплую куртку *****…" at bounding box center [315, 189] width 272 height 59
click at [239, 204] on fieldset "Я хочу купить туфли ***** на высоких каблуках. Зимой я ношу тёплую куртку *****…" at bounding box center [315, 189] width 272 height 59
click at [260, 216] on fieldset "Я хочу купить туфли ***** на высоких каблуках. Зимой я ношу тёплую куртку *****…" at bounding box center [315, 189] width 272 height 59
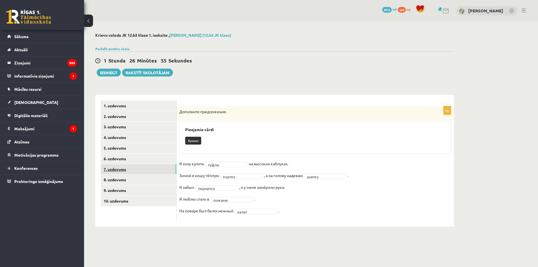
click at [159, 170] on link "7. uzdevums" at bounding box center [138, 169] width 75 height 10
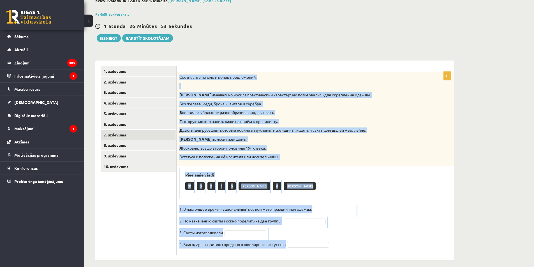
scroll to position [39, 0]
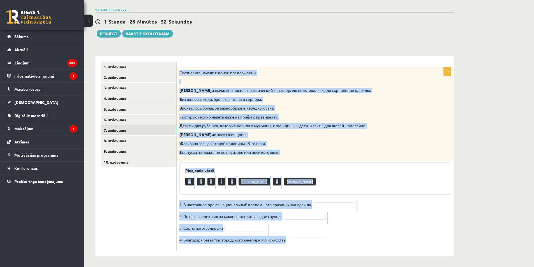
drag, startPoint x: 180, startPoint y: 111, endPoint x: 383, endPoint y: 248, distance: 245.0
click at [383, 248] on div "4p Соотнесите начало и конец предложений. А изначально носила практический хара…" at bounding box center [316, 158] width 278 height 183
copy div "Соотнесите начало и конец предложений. А изначально носила практический характе…"
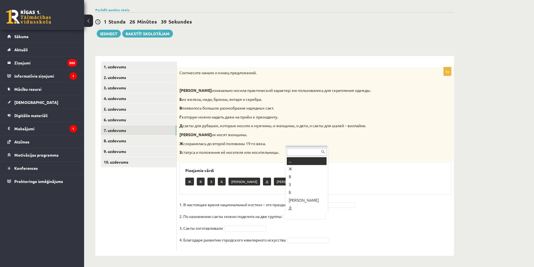
scroll to position [7, 0]
click at [302, 236] on fieldset "1. В настоящее время национальный костюм – это праздничная одежда, Г * 2. По на…" at bounding box center [315, 223] width 272 height 47
click at [302, 237] on fieldset "1. В настоящее время национальный костюм – это праздничная одежда, Г * 2. По на…" at bounding box center [315, 223] width 272 height 47
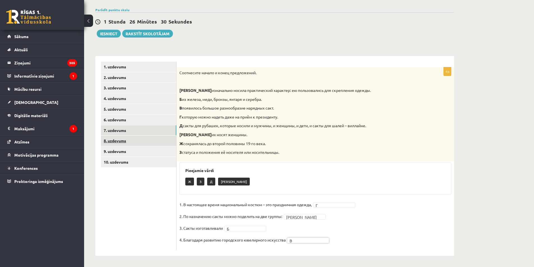
click at [152, 142] on link "8. uzdevums" at bounding box center [138, 141] width 75 height 10
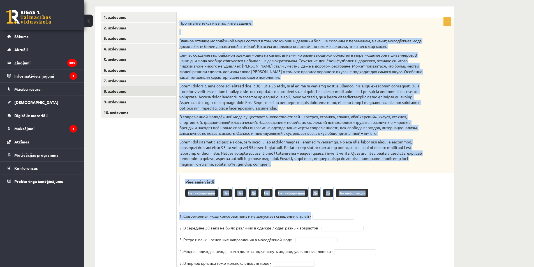
scroll to position [112, 0]
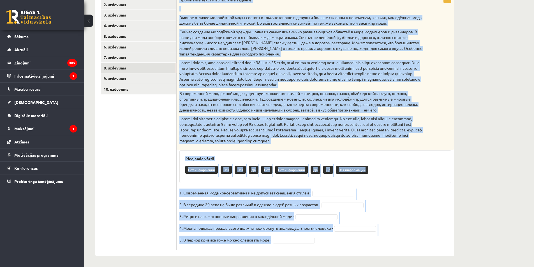
drag, startPoint x: 179, startPoint y: 71, endPoint x: 416, endPoint y: 242, distance: 292.2
click at [416, 242] on div "5p Прочитайте текст и выполните задание. Главное отличие молодёжной моды состои…" at bounding box center [316, 122] width 278 height 256
copy div "Прочитайте текст и выполните задание. Главное отличие молодёжной моды состоит в…"
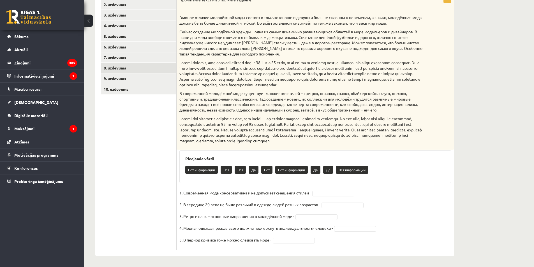
drag, startPoint x: 163, startPoint y: 189, endPoint x: 172, endPoint y: 189, distance: 9.3
click at [165, 189] on ul "1. uzdevums 2. uzdevums 3. uzdevums 4. uzdevums 5. uzdevums 6. uzdevums 7. uzde…" at bounding box center [139, 120] width 76 height 262
click at [331, 209] on fieldset "1. Современная мода консервативна и не допускает смешения стилей - Нет *** 2. В…" at bounding box center [315, 218] width 272 height 59
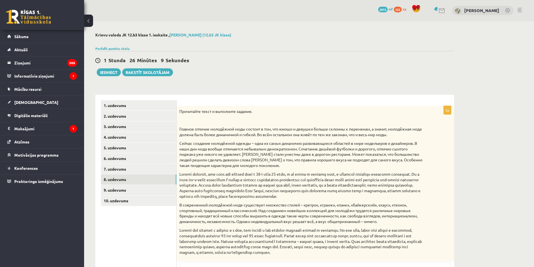
scroll to position [0, 0]
click at [157, 183] on link "8. uzdevums" at bounding box center [138, 180] width 75 height 10
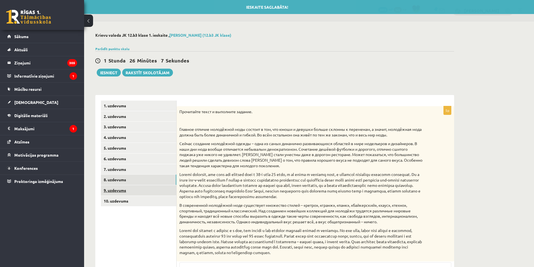
click at [156, 189] on link "9. uzdevums" at bounding box center [138, 190] width 75 height 10
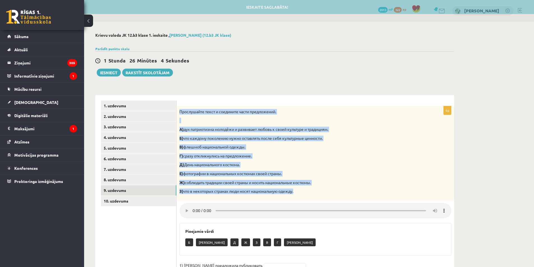
drag, startPoint x: 179, startPoint y: 112, endPoint x: 335, endPoint y: 193, distance: 175.9
click at [335, 193] on div "Прослушайте текст и соедините части предложений. А) дух патриотизма молодёжи и …" at bounding box center [316, 153] width 278 height 94
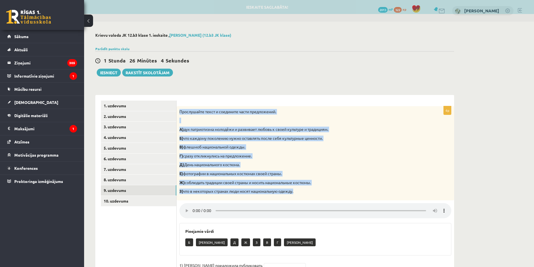
copy div "Прослушайте текст и соедините части предложений. А) дух патриотизма молодёжи и …"
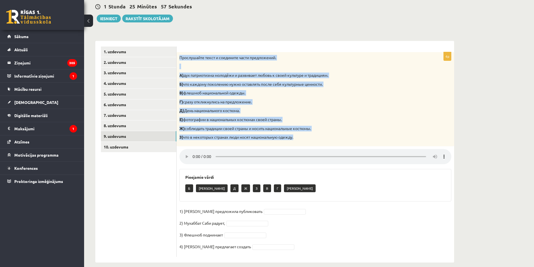
scroll to position [56, 0]
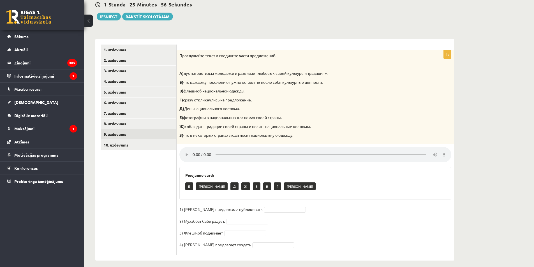
click at [148, 207] on ul "1. uzdevums 2. uzdevums 3. uzdevums 4. uzdevums 5. uzdevums 6. uzdevums 7. uzde…" at bounding box center [139, 150] width 76 height 211
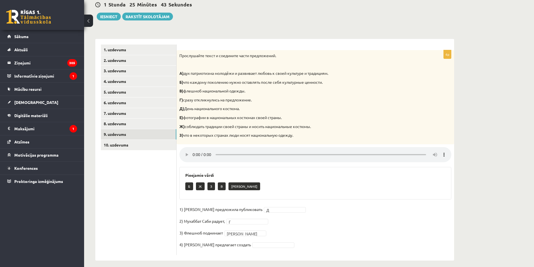
click at [249, 249] on fieldset "1) Девушка предложила публиковать Д * 2) Мухаббат Саби радует, Г * 3) Флешмоб п…" at bounding box center [315, 228] width 272 height 47
click at [139, 146] on link "10. uzdevums" at bounding box center [138, 145] width 75 height 10
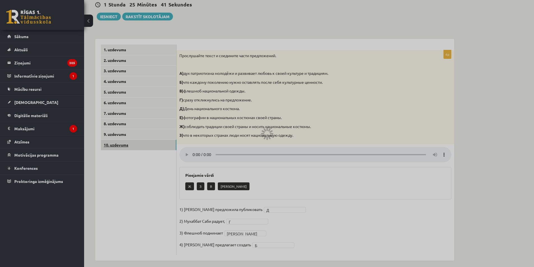
scroll to position [13, 0]
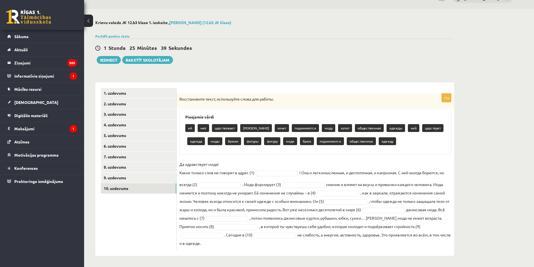
drag, startPoint x: 180, startPoint y: 99, endPoint x: 456, endPoint y: 244, distance: 312.4
click at [456, 244] on div "**********" at bounding box center [274, 138] width 381 height 258
copy div "Восстановите текст, используйте слова для работы. Pieejamie vārdi ей неё царств…"
click at [169, 205] on ul "1. uzdevums 2. uzdevums 3. uzdevums 4. uzdevums 5. uzdevums 6. uzdevums 7. uzde…" at bounding box center [139, 169] width 76 height 162
click at [275, 168] on fieldset "Да здравствует мода! Каких только слов не говорят в адрес (1) ! Она и легкомысл…" at bounding box center [315, 203] width 272 height 87
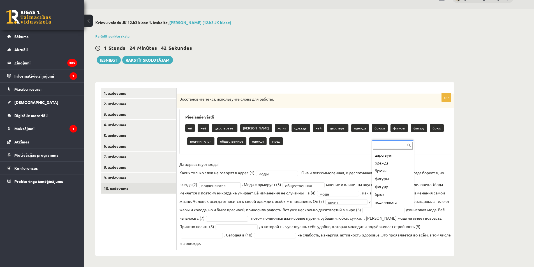
scroll to position [63, 0]
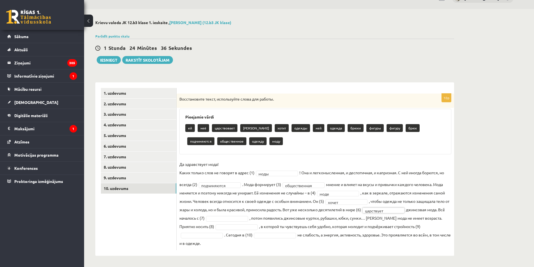
click at [223, 215] on fieldset "**********" at bounding box center [315, 203] width 272 height 87
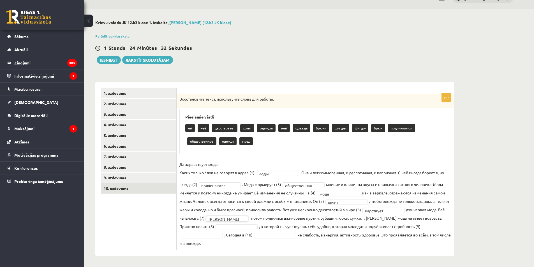
click at [233, 221] on fieldset "**********" at bounding box center [315, 203] width 272 height 87
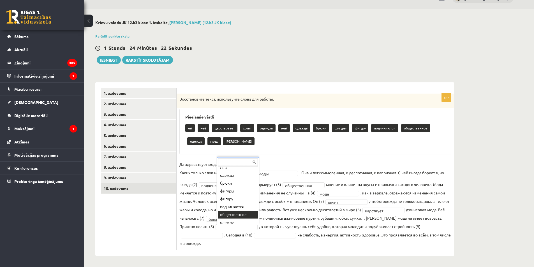
scroll to position [63, 0]
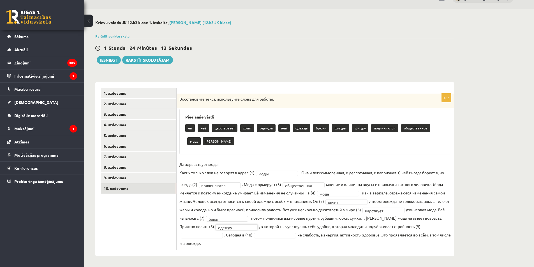
click at [432, 227] on fieldset "**********" at bounding box center [315, 203] width 272 height 87
click at [435, 225] on fieldset "**********" at bounding box center [315, 203] width 272 height 87
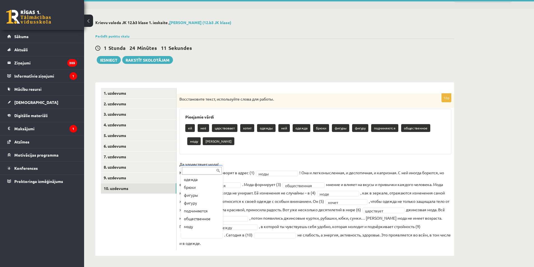
scroll to position [62, 0]
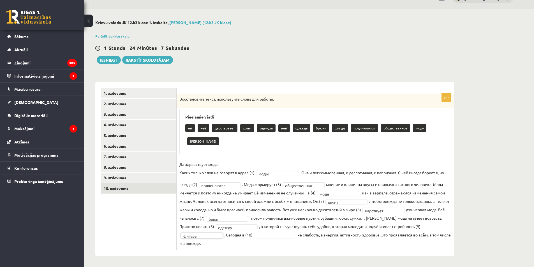
click at [270, 232] on fieldset "**********" at bounding box center [315, 203] width 272 height 87
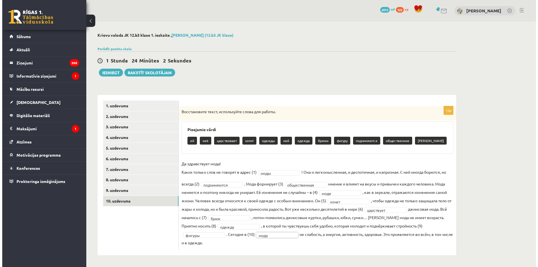
scroll to position [0, 0]
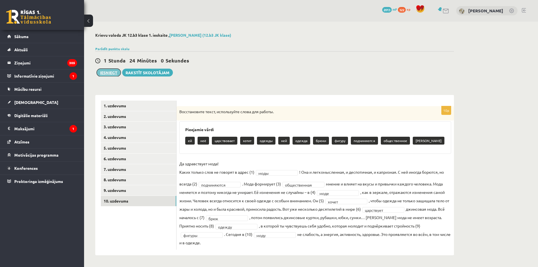
click at [112, 74] on button "Iesniegt" at bounding box center [109, 73] width 24 height 8
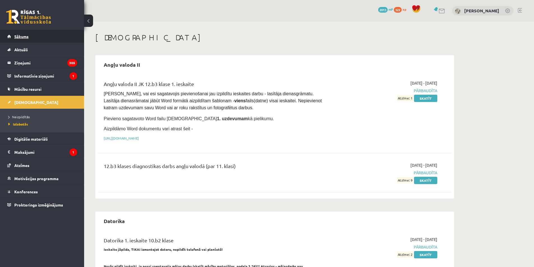
click at [56, 40] on link "Sākums" at bounding box center [42, 36] width 70 height 13
